Goal: Task Accomplishment & Management: Complete application form

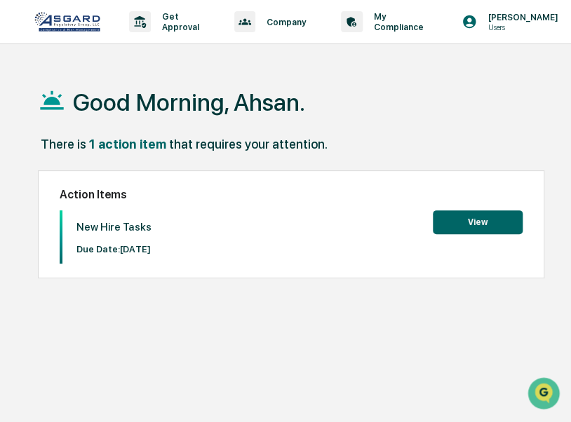
click at [460, 227] on button "View" at bounding box center [478, 222] width 90 height 24
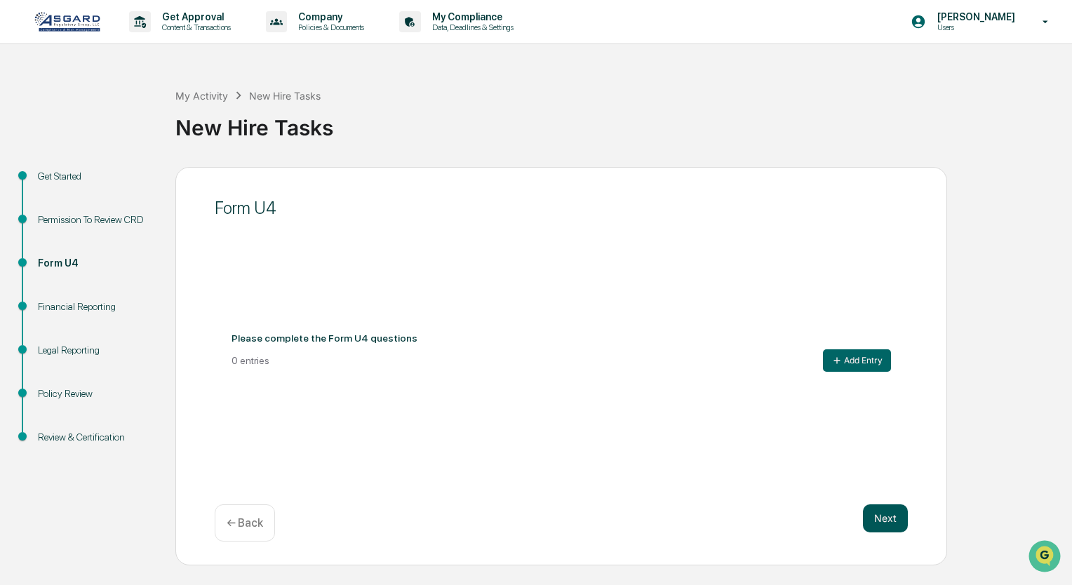
click at [570, 422] on button "Next" at bounding box center [885, 518] width 45 height 28
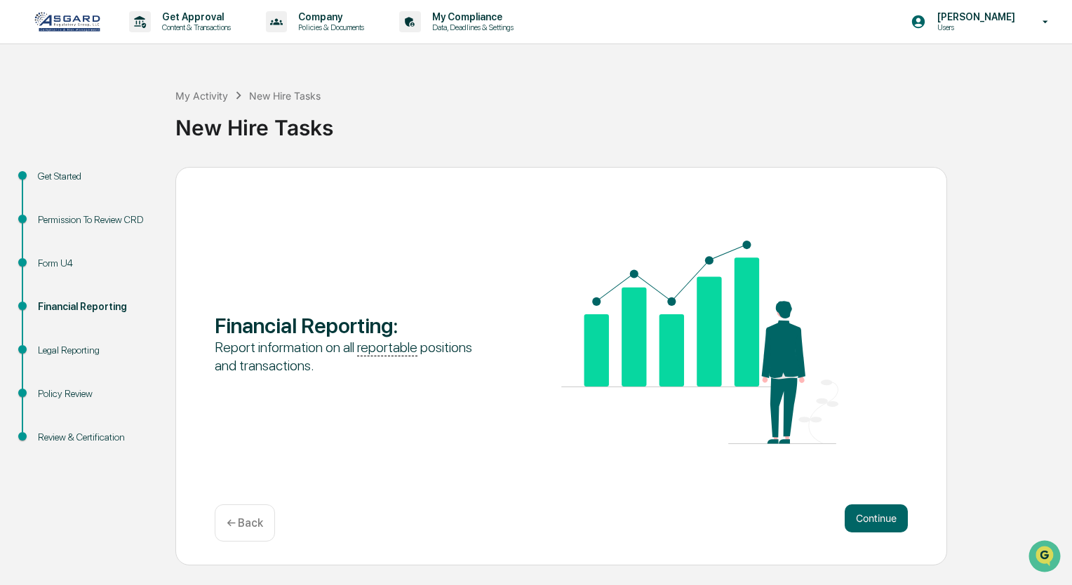
click at [570, 422] on button "Continue" at bounding box center [876, 518] width 63 height 28
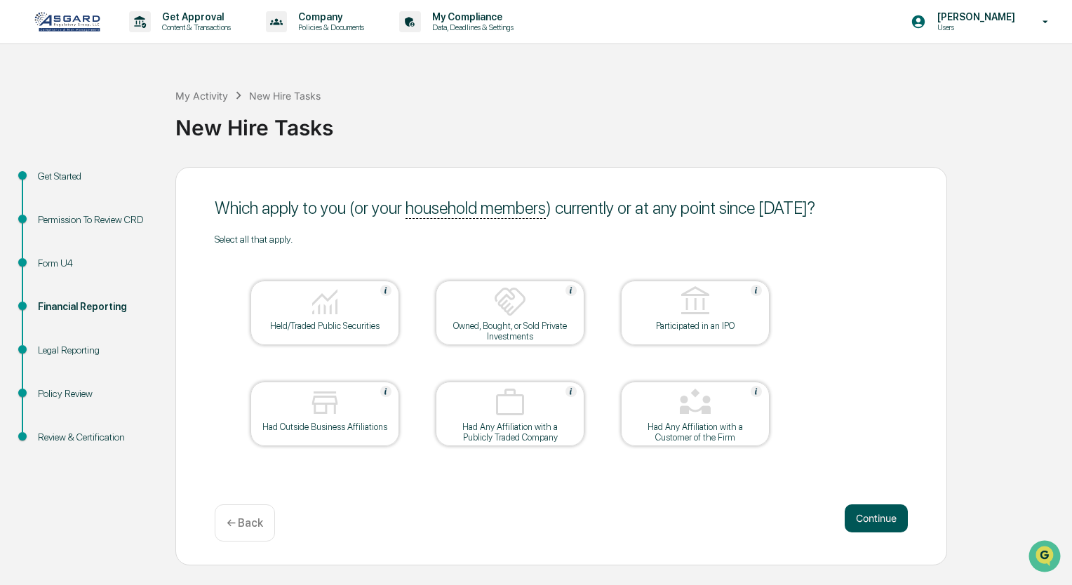
click at [570, 422] on button "Continue" at bounding box center [876, 518] width 63 height 28
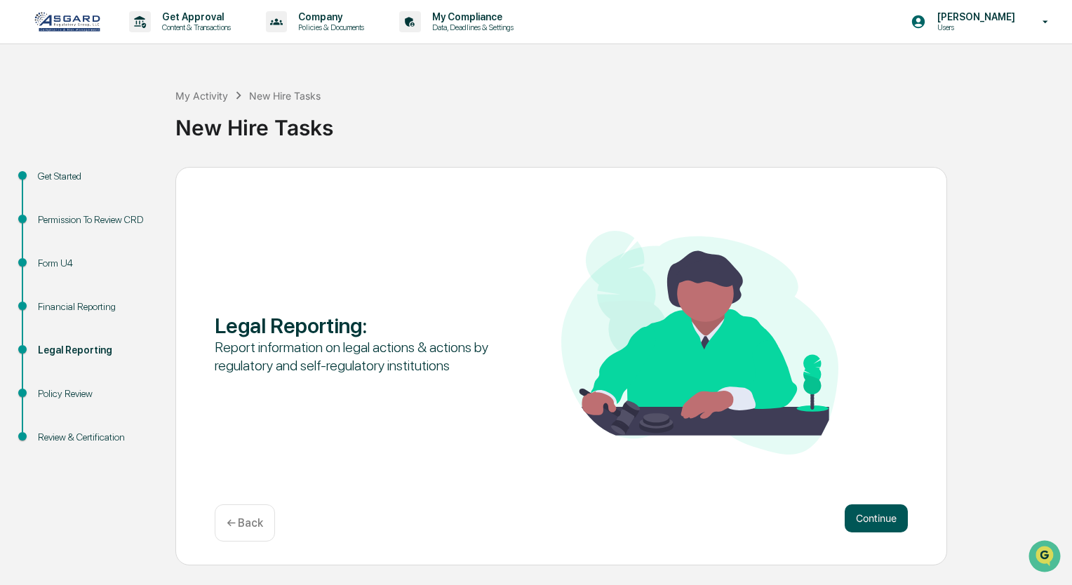
click at [570, 422] on button "Continue" at bounding box center [876, 518] width 63 height 28
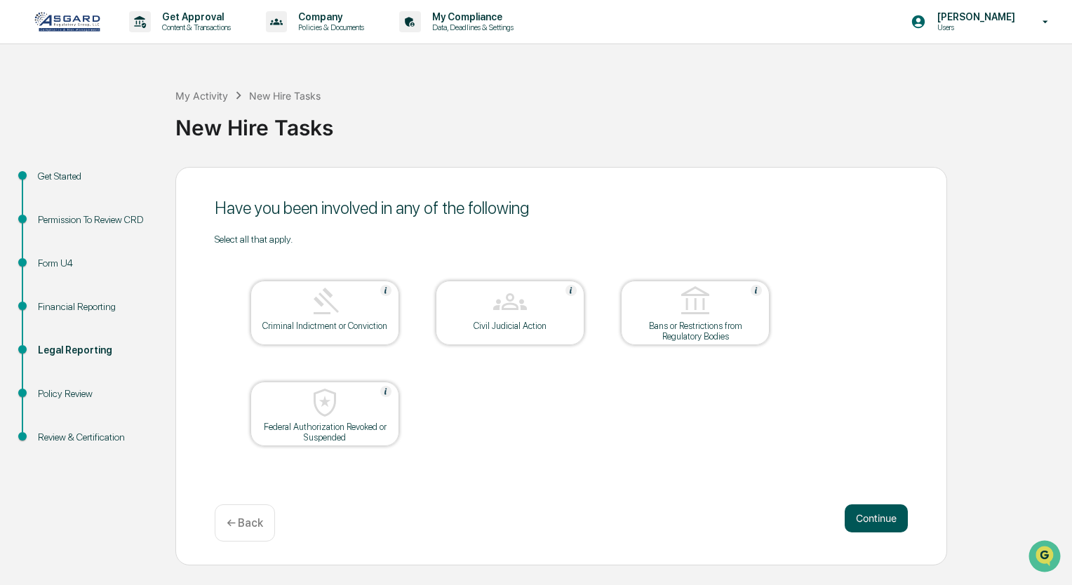
click at [570, 422] on button "Continue" at bounding box center [876, 518] width 63 height 28
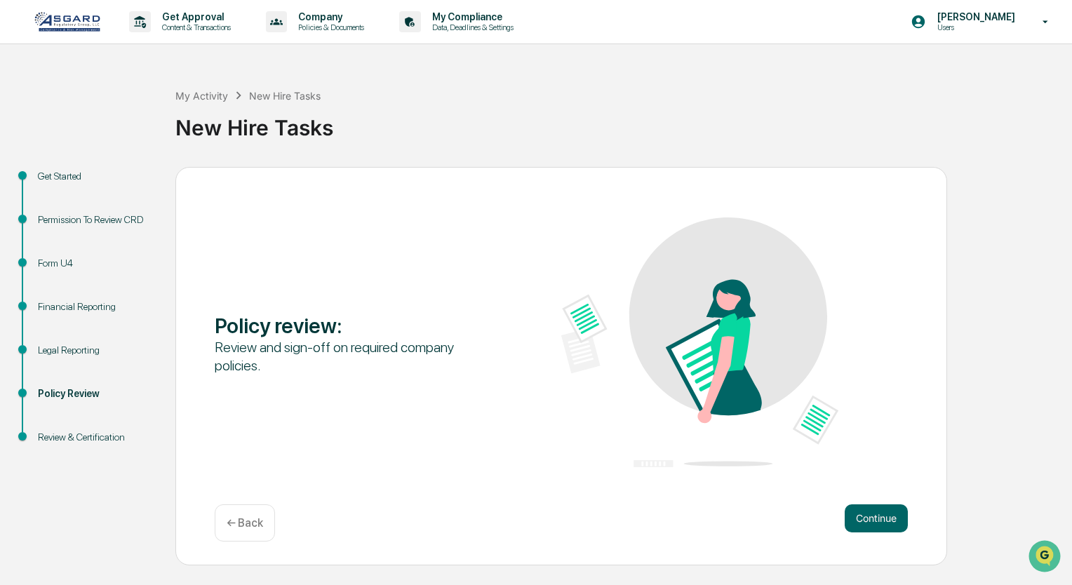
click at [570, 422] on button "Continue" at bounding box center [876, 518] width 63 height 28
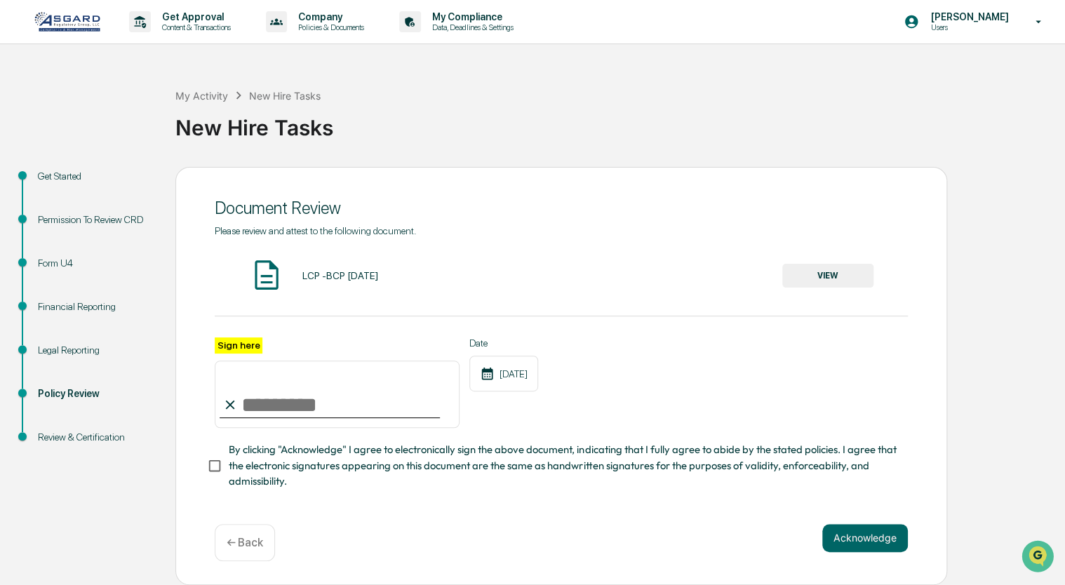
click at [257, 394] on input "Sign here" at bounding box center [337, 394] width 245 height 67
type input "**********"
click at [210, 422] on div "**********" at bounding box center [561, 376] width 772 height 418
click at [570, 422] on button "Acknowledge" at bounding box center [865, 538] width 86 height 28
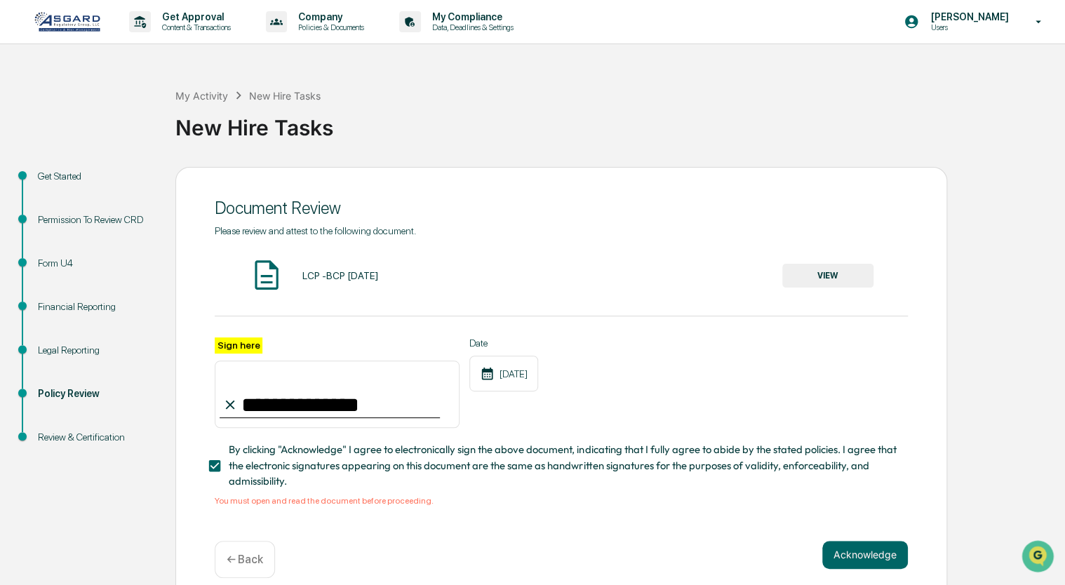
scroll to position [21, 0]
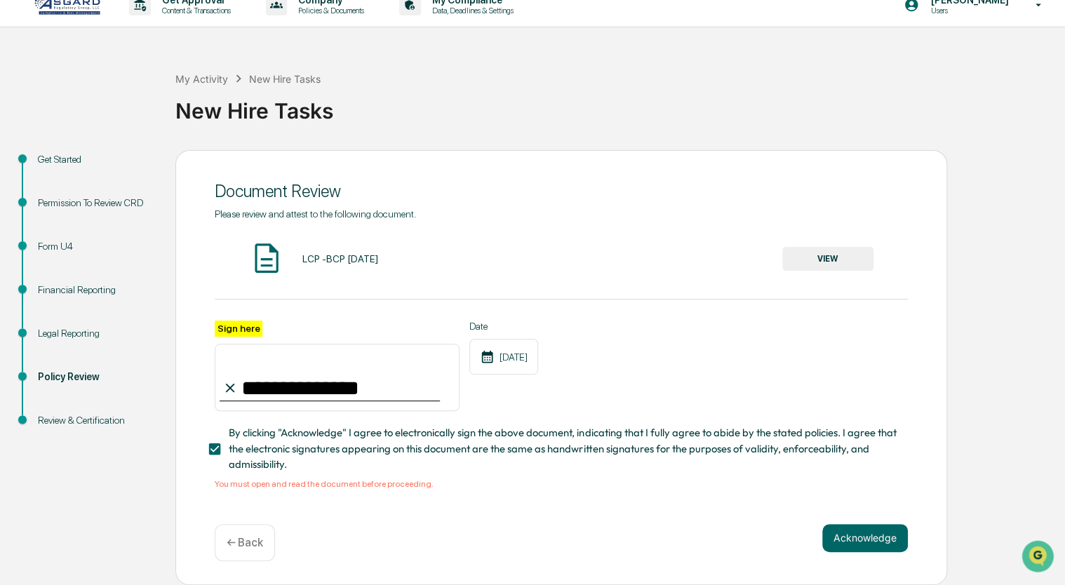
click at [570, 265] on div "LCP -BCP [DATE] VIEW" at bounding box center [561, 259] width 693 height 37
click at [570, 241] on div "LCP -BCP [DATE] VIEW" at bounding box center [561, 259] width 693 height 37
click at [570, 251] on button "VIEW" at bounding box center [827, 259] width 91 height 24
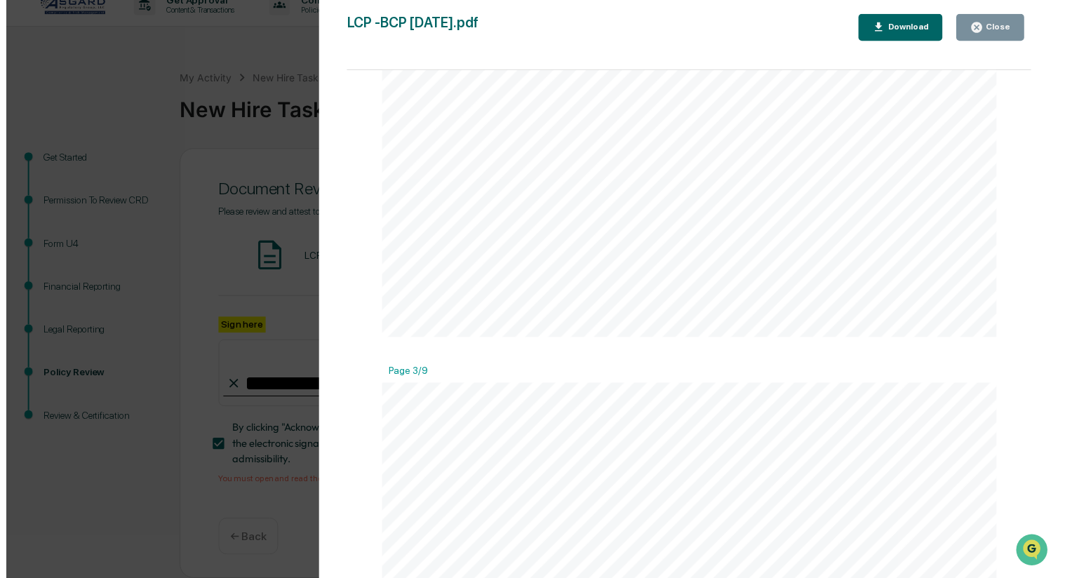
scroll to position [1399, 0]
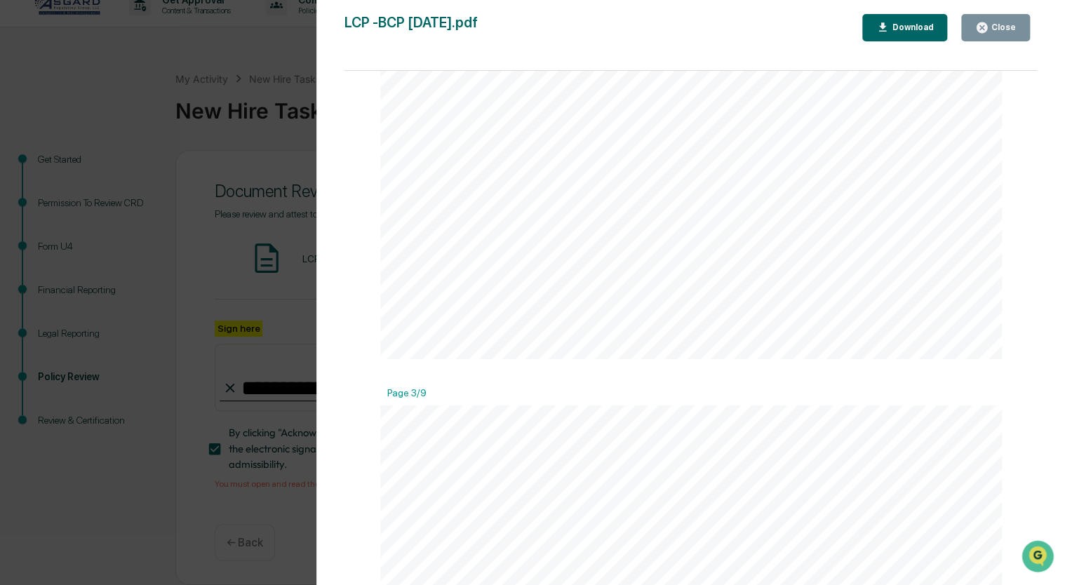
click at [570, 28] on div "Close" at bounding box center [1001, 27] width 27 height 10
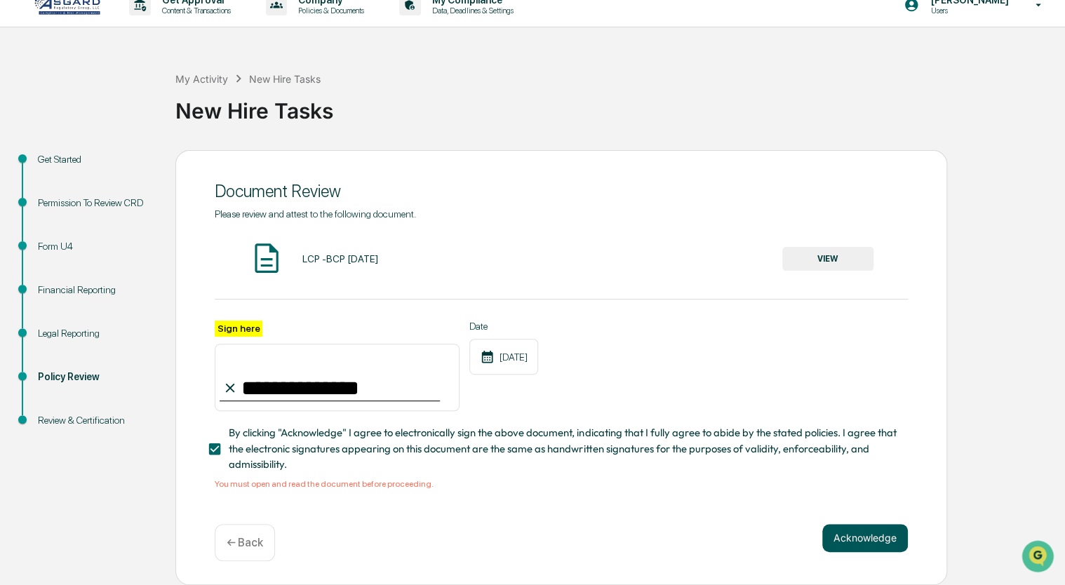
click at [570, 422] on button "Acknowledge" at bounding box center [865, 538] width 86 height 28
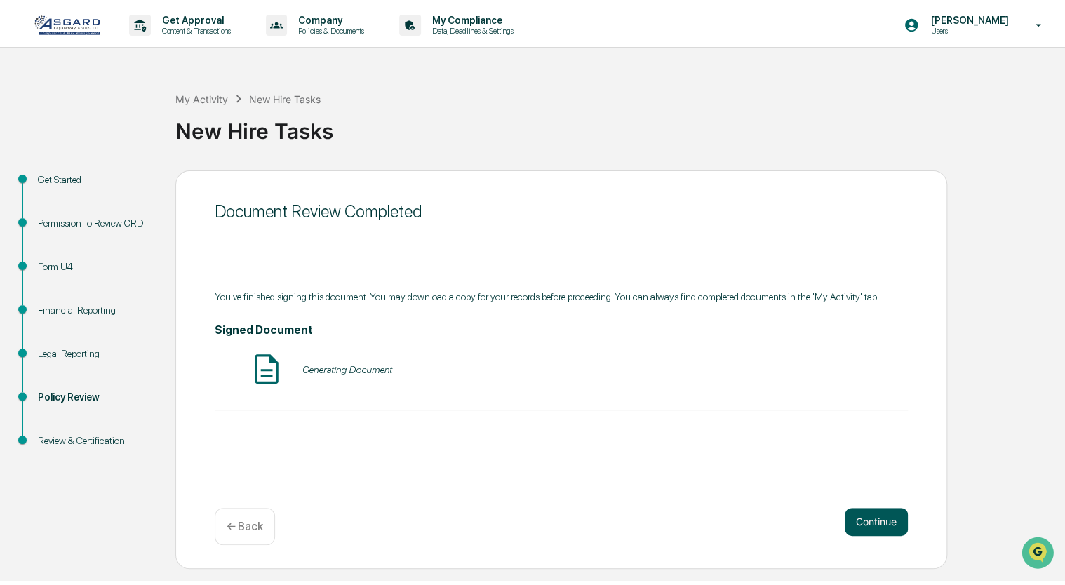
scroll to position [0, 0]
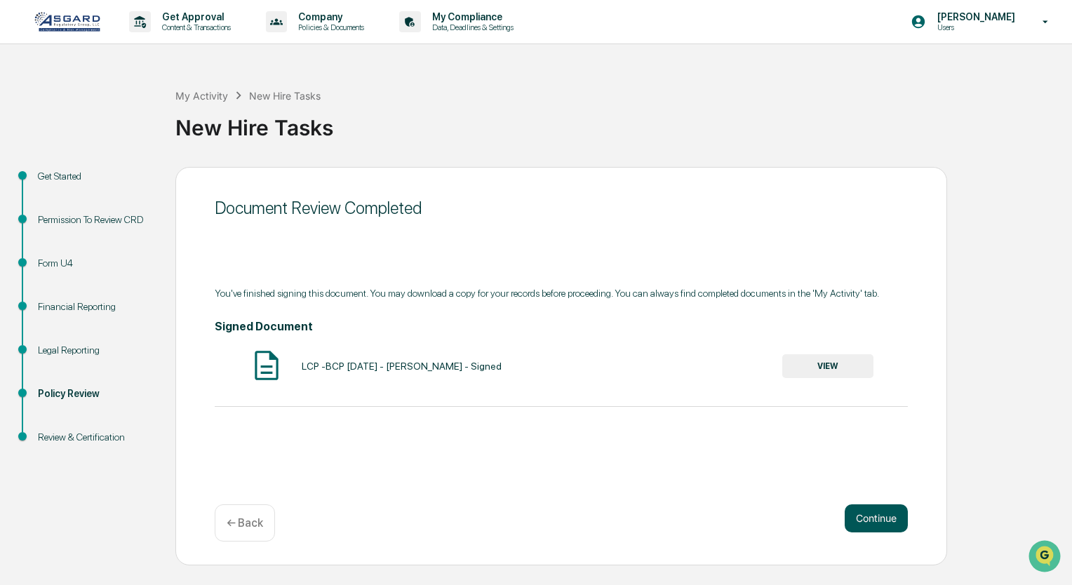
click at [570, 422] on button "Continue" at bounding box center [876, 518] width 63 height 28
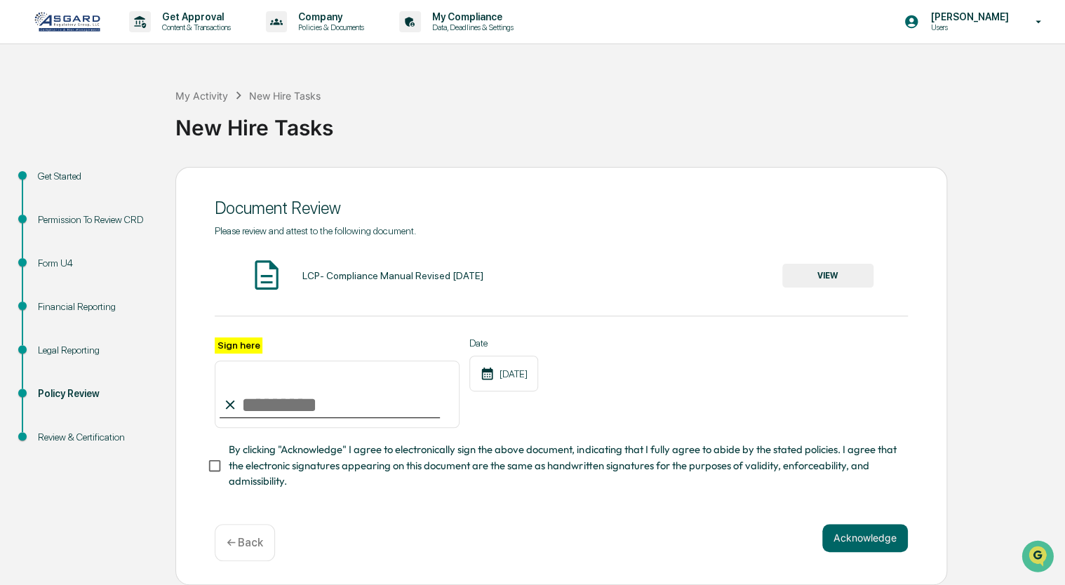
click at [570, 282] on button "VIEW" at bounding box center [827, 276] width 91 height 24
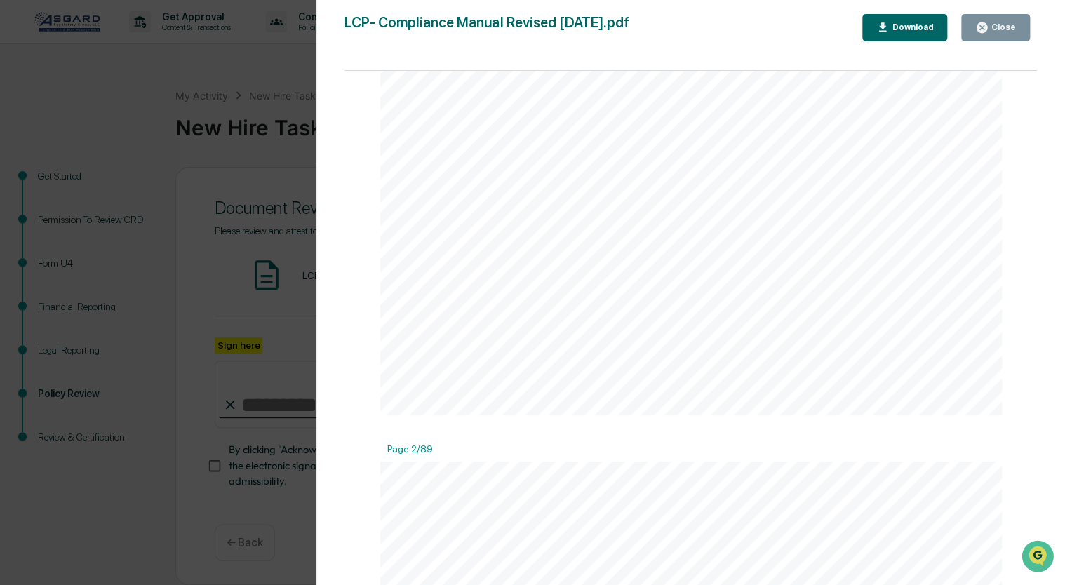
scroll to position [126, 0]
click at [570, 29] on icon "button" at bounding box center [981, 27] width 11 height 11
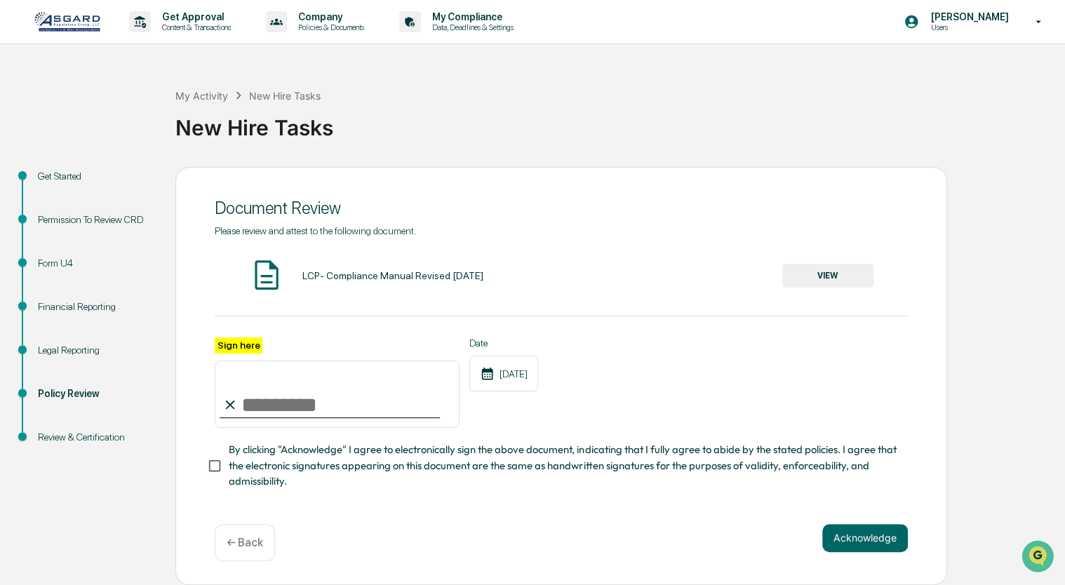
click at [268, 415] on input "Sign here" at bounding box center [337, 394] width 245 height 67
type input "**********"
click at [570, 422] on button "Acknowledge" at bounding box center [865, 538] width 86 height 28
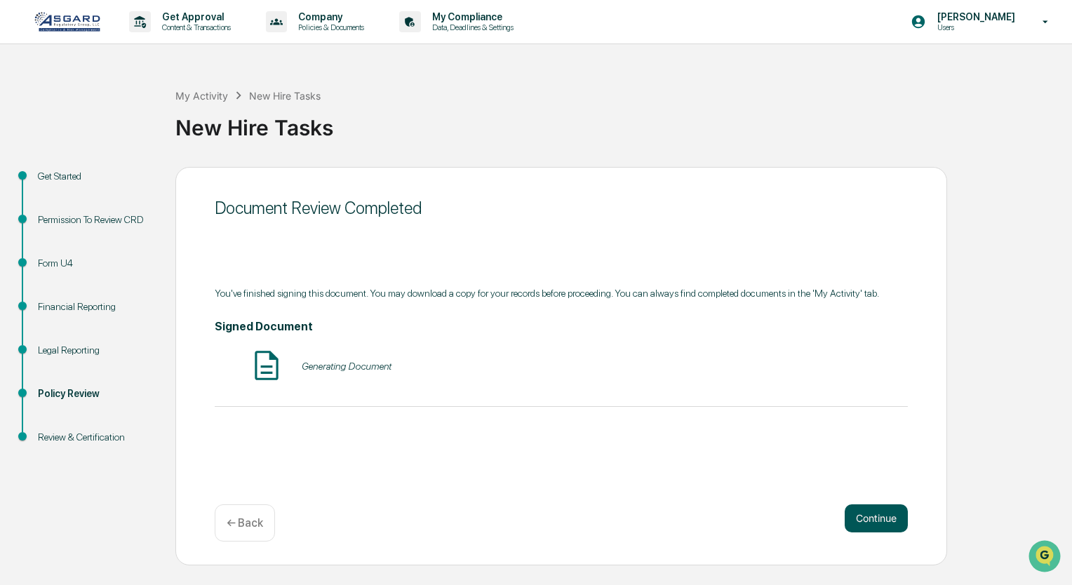
click at [570, 422] on button "Continue" at bounding box center [876, 518] width 63 height 28
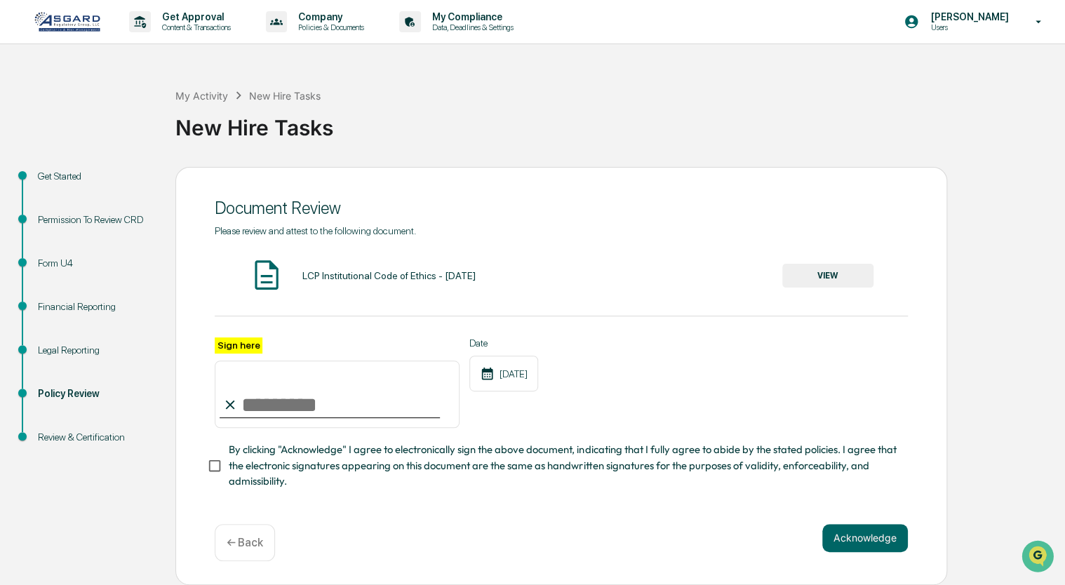
click at [276, 415] on input "Sign here" at bounding box center [337, 394] width 245 height 67
type input "**********"
click at [570, 270] on button "VIEW" at bounding box center [827, 276] width 91 height 24
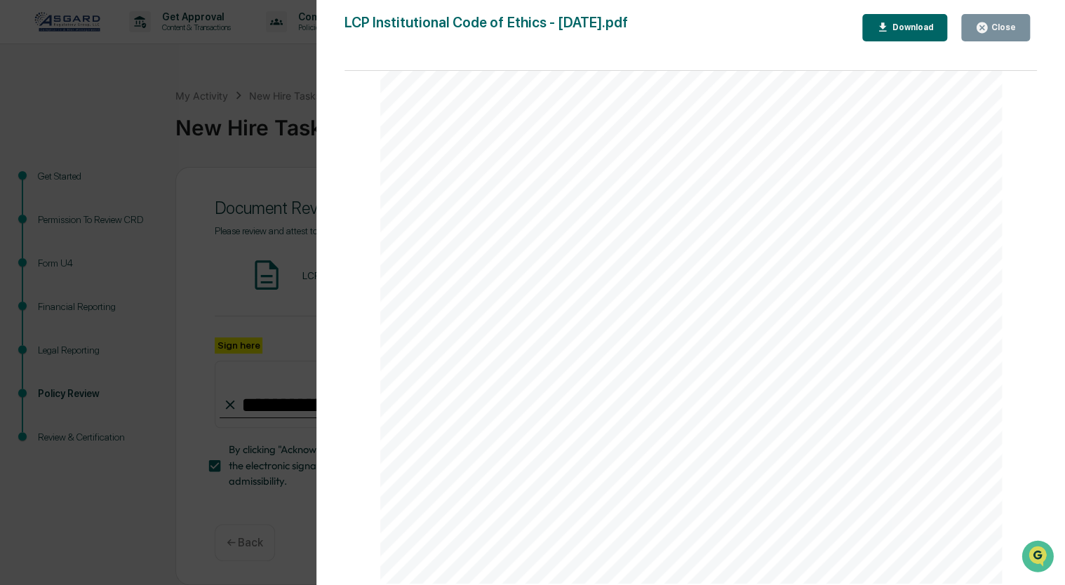
scroll to position [2250, 0]
click at [229, 288] on div "Version History [DATE] 03:07 PM [PERSON_NAME] LCP Institutional Code of Ethics …" at bounding box center [532, 292] width 1065 height 585
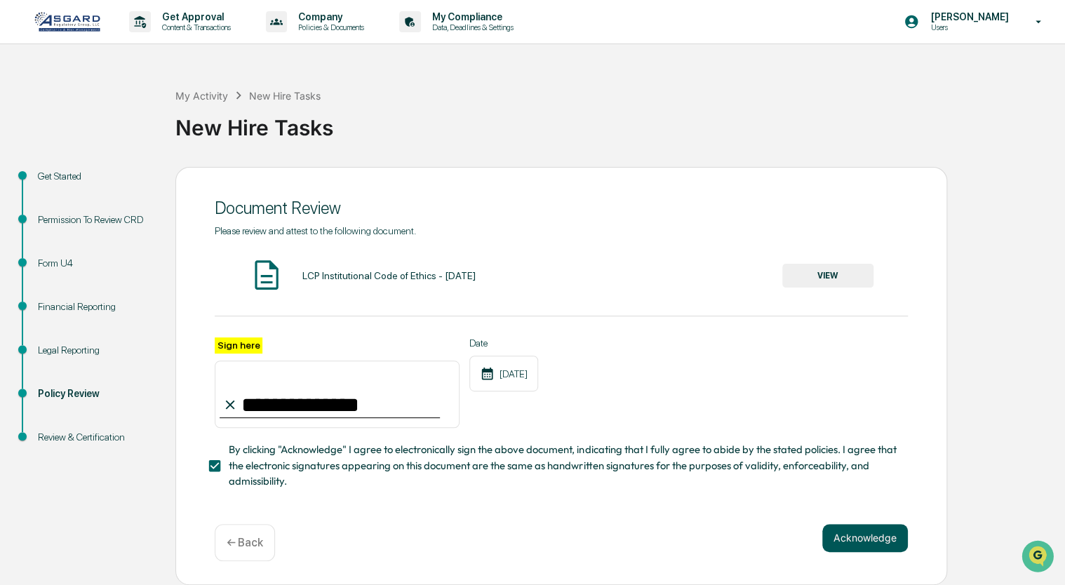
click at [570, 422] on button "Acknowledge" at bounding box center [865, 538] width 86 height 28
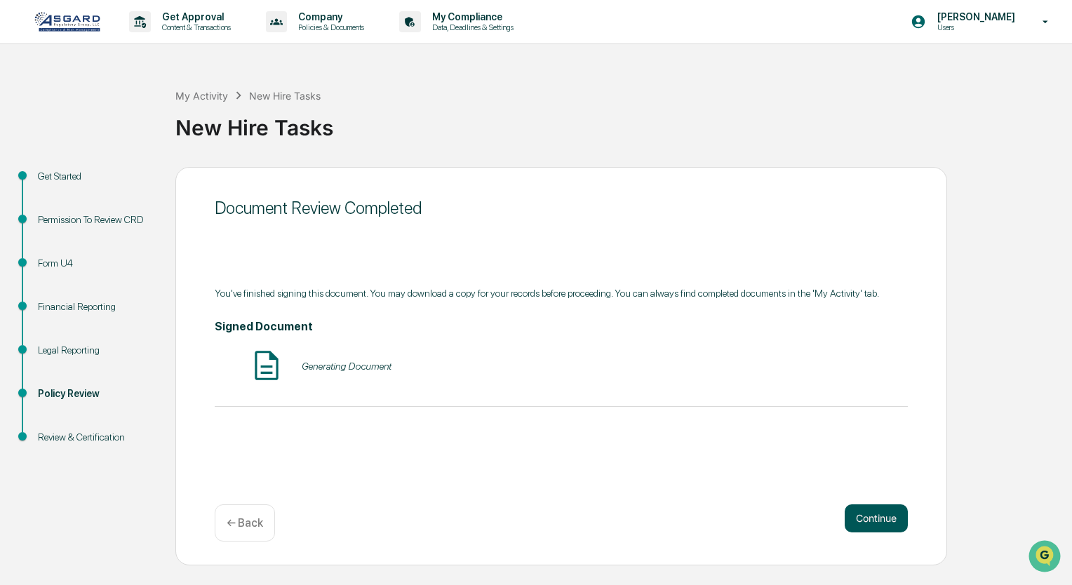
click at [570, 422] on button "Continue" at bounding box center [876, 518] width 63 height 28
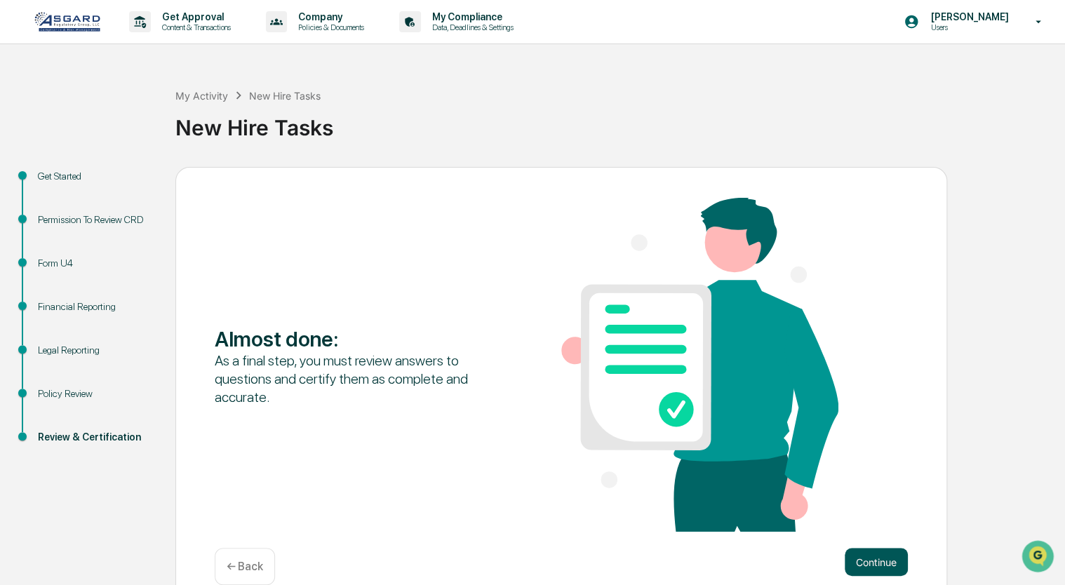
click at [570, 422] on button "Continue" at bounding box center [876, 562] width 63 height 28
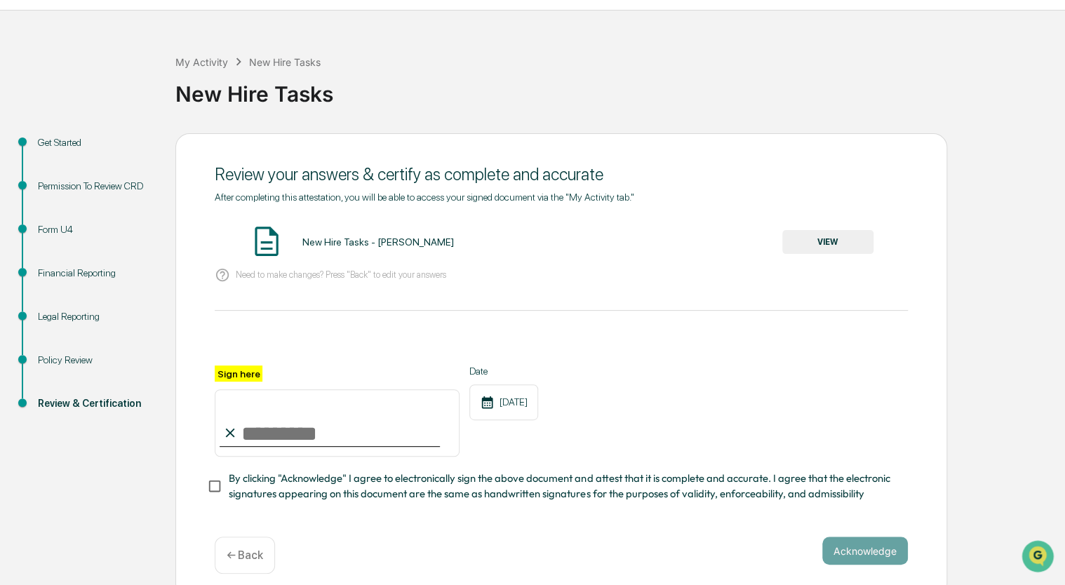
scroll to position [39, 0]
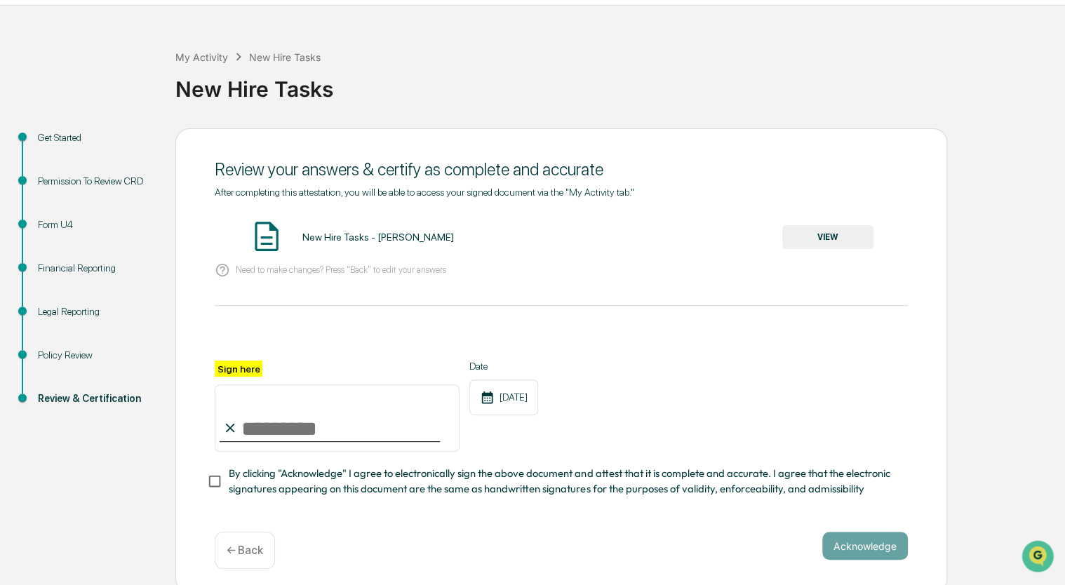
click at [570, 234] on button "VIEW" at bounding box center [827, 237] width 91 height 24
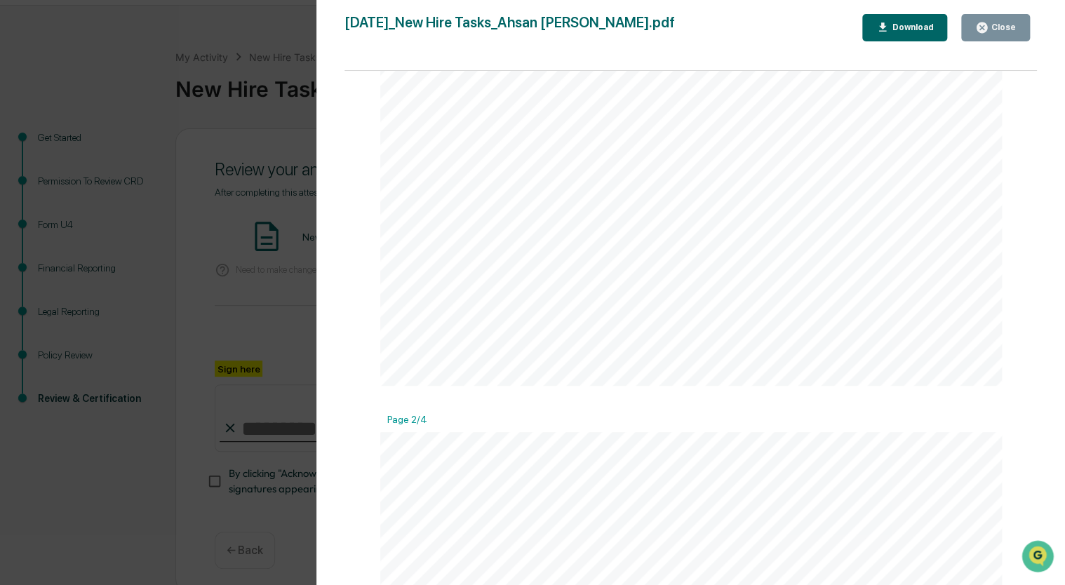
scroll to position [603, 0]
click at [175, 345] on div "Version History [DATE] 04:03 PM [PERSON_NAME] [DATE]_New Hire Tasks_Ahsan [PERS…" at bounding box center [532, 292] width 1065 height 585
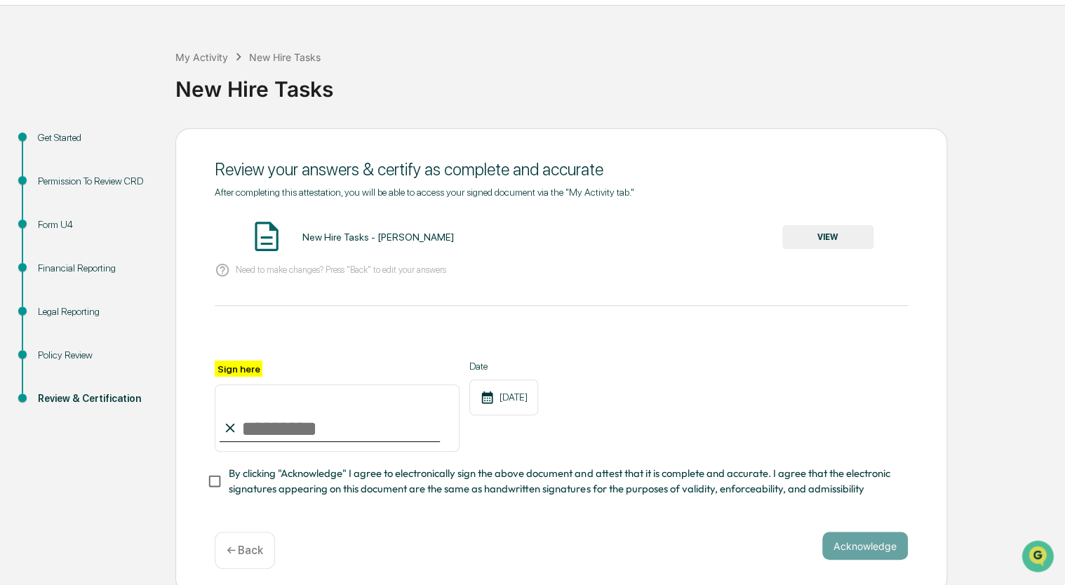
click at [310, 422] on input "Sign here" at bounding box center [337, 417] width 245 height 67
type input "**********"
click at [570, 422] on button "Acknowledge" at bounding box center [865, 546] width 86 height 28
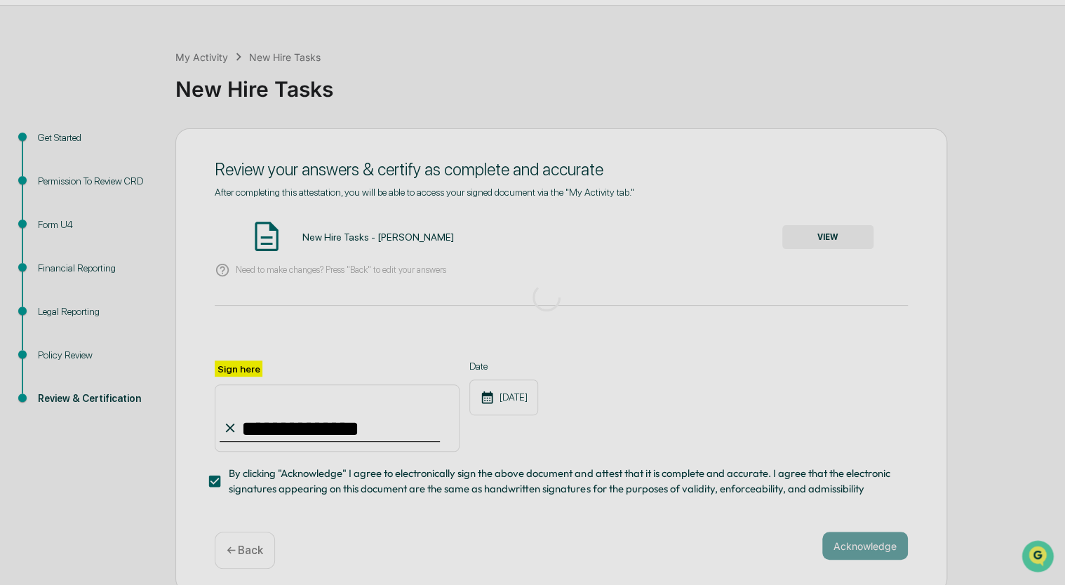
scroll to position [0, 0]
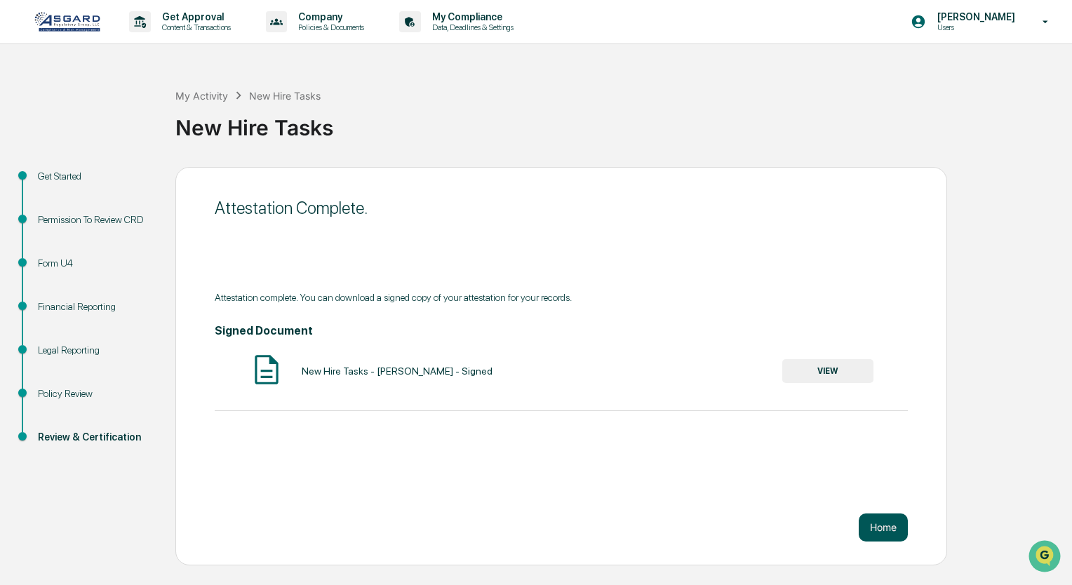
click at [570, 422] on button "Home" at bounding box center [883, 527] width 49 height 28
